Goal: Task Accomplishment & Management: Use online tool/utility

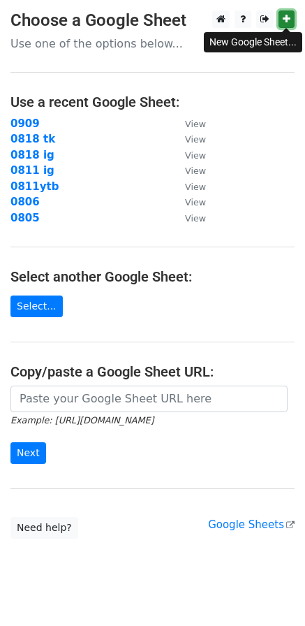
click at [293, 24] on link at bounding box center [287, 18] width 16 height 17
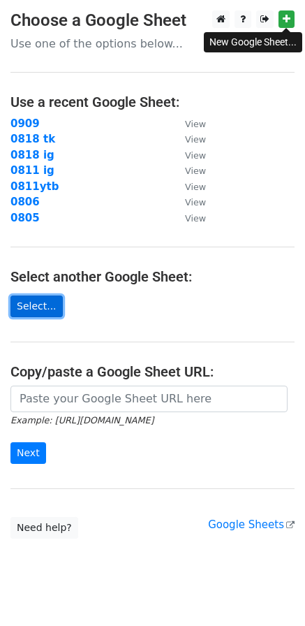
click at [35, 311] on link "Select..." at bounding box center [36, 306] width 52 height 22
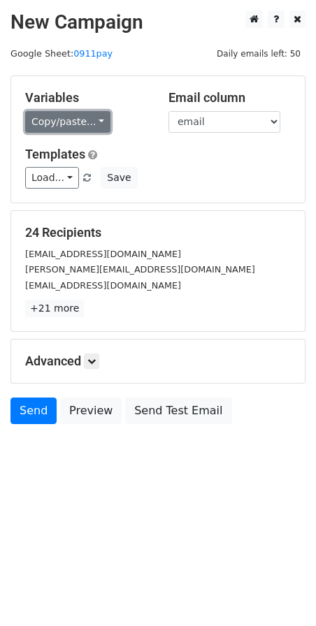
click at [32, 128] on link "Copy/paste..." at bounding box center [67, 122] width 85 height 22
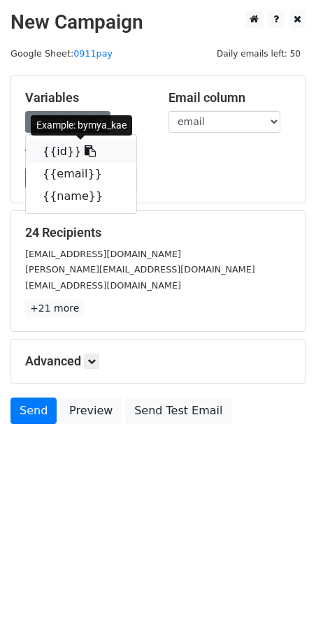
click at [51, 155] on link "{{id}}" at bounding box center [81, 151] width 110 height 22
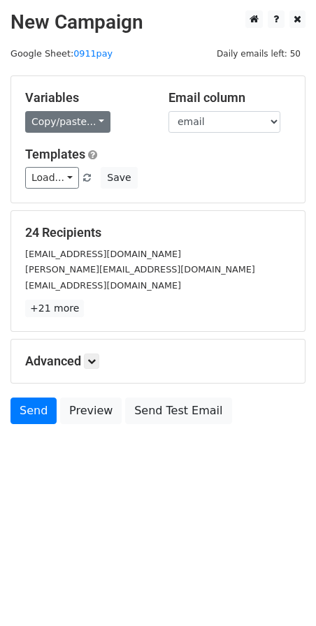
click at [75, 110] on div "Variables Copy/paste... {{id}} {{email}} {{name}}" at bounding box center [86, 111] width 143 height 43
click at [71, 128] on link "Copy/paste..." at bounding box center [67, 122] width 85 height 22
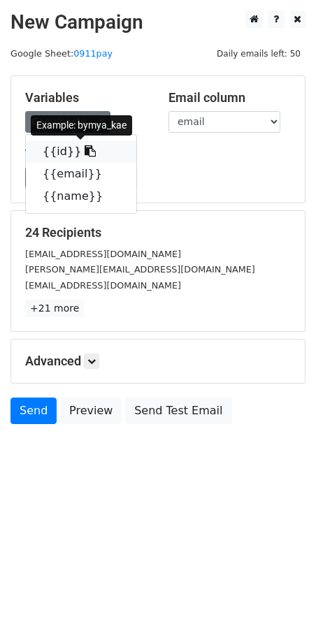
click at [58, 152] on link "{{id}}" at bounding box center [81, 151] width 110 height 22
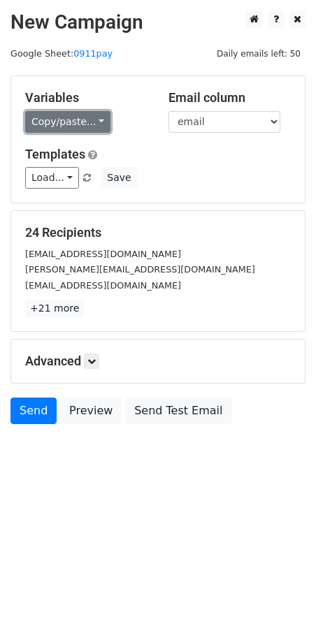
click at [78, 119] on link "Copy/paste..." at bounding box center [67, 122] width 85 height 22
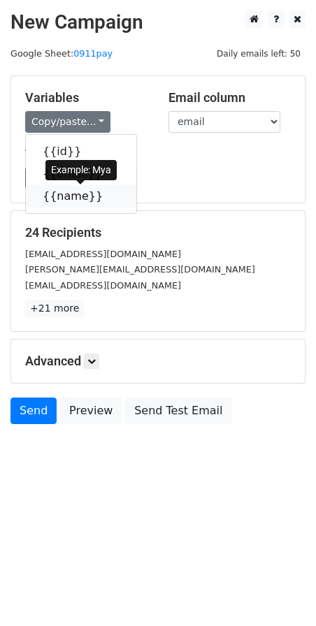
click at [50, 198] on link "{{name}}" at bounding box center [81, 196] width 110 height 22
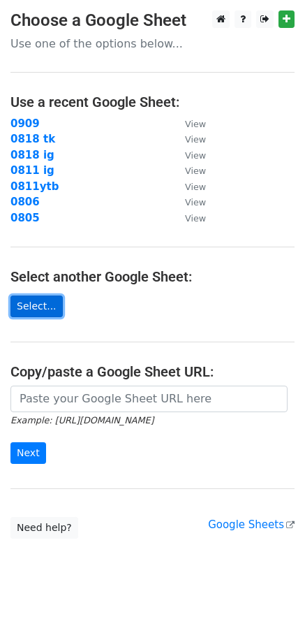
click at [41, 309] on link "Select..." at bounding box center [36, 306] width 52 height 22
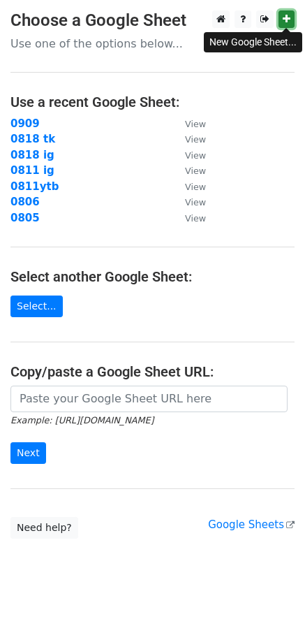
click at [290, 27] on link at bounding box center [287, 18] width 16 height 17
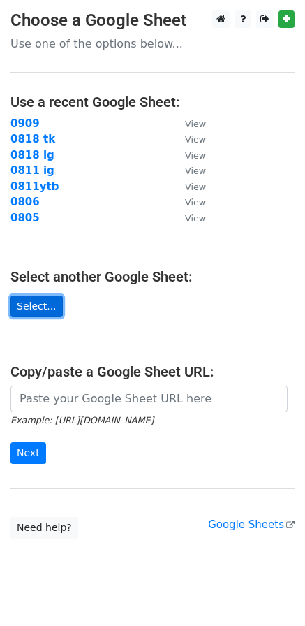
click at [38, 311] on link "Select..." at bounding box center [36, 306] width 52 height 22
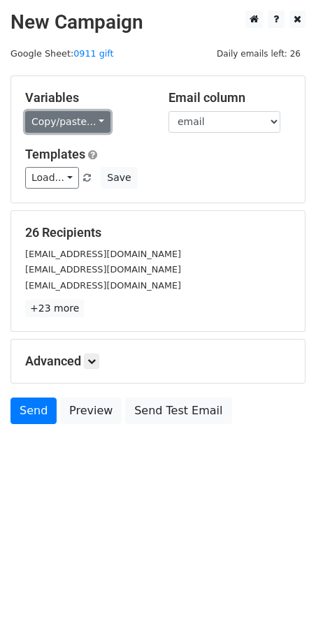
click at [67, 121] on link "Copy/paste..." at bounding box center [67, 122] width 85 height 22
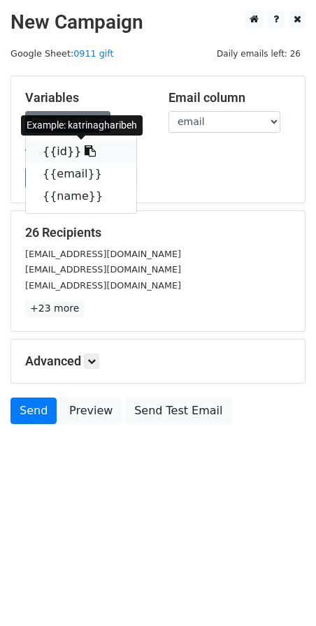
click at [51, 150] on link "{{id}}" at bounding box center [81, 151] width 110 height 22
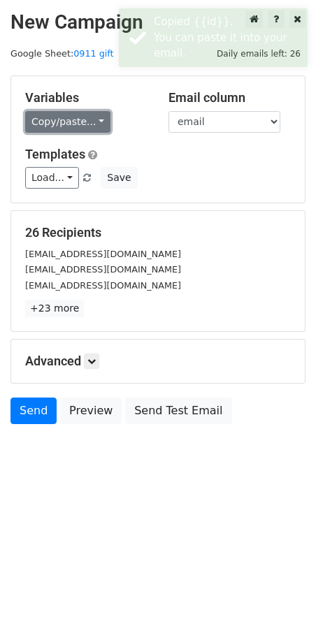
click at [83, 125] on link "Copy/paste..." at bounding box center [67, 122] width 85 height 22
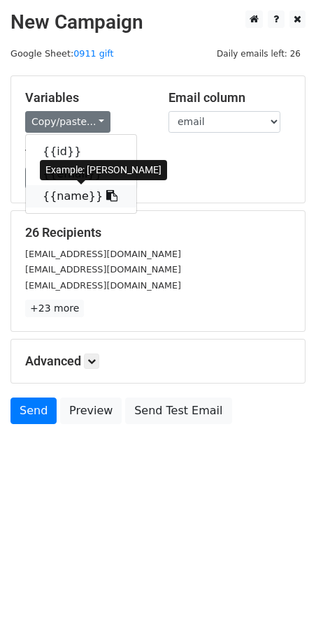
click at [64, 198] on link "{{name}}" at bounding box center [81, 196] width 110 height 22
